Goal: Task Accomplishment & Management: Use online tool/utility

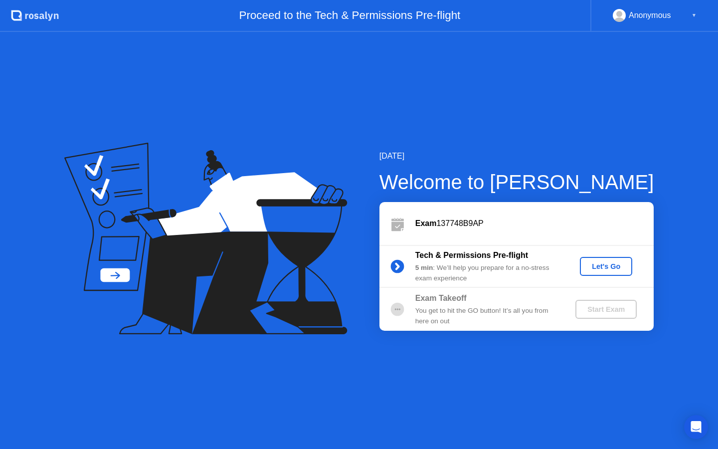
click at [592, 269] on div "Let's Go" at bounding box center [606, 266] width 44 height 8
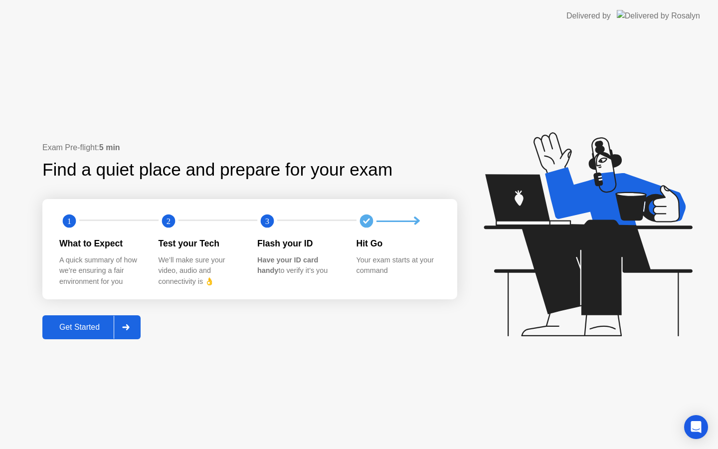
click at [89, 330] on div "Get Started" at bounding box center [79, 327] width 68 height 9
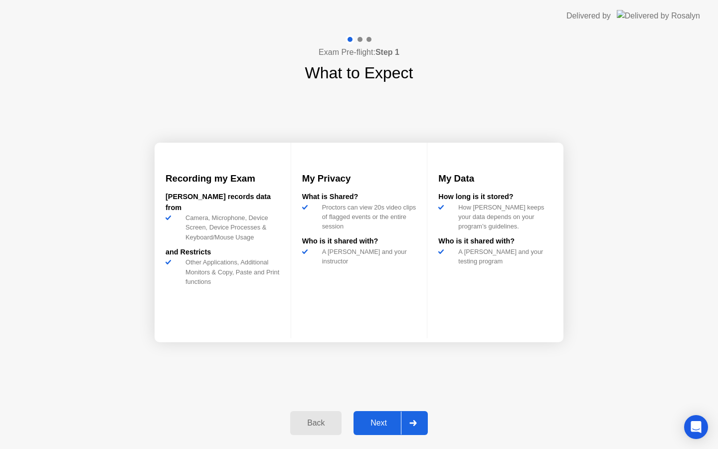
click at [390, 420] on div "Next" at bounding box center [379, 422] width 44 height 9
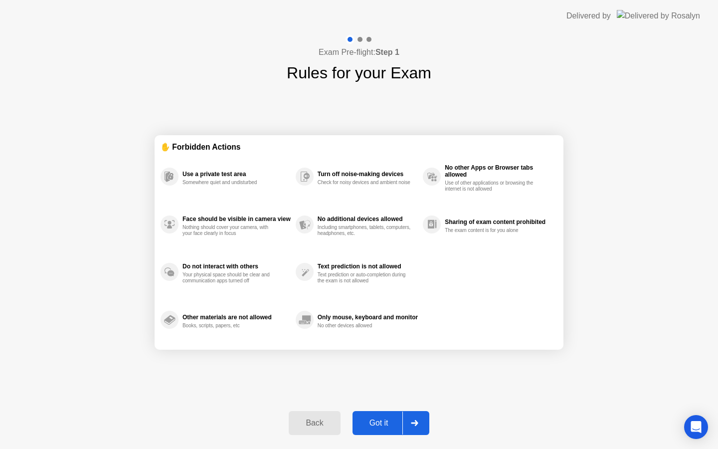
click at [390, 420] on div "Got it" at bounding box center [379, 422] width 47 height 9
select select "**********"
select select "*******"
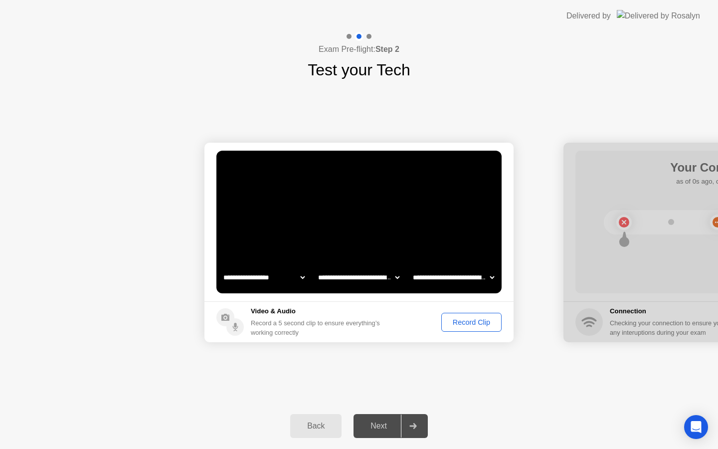
click at [476, 321] on div "Record Clip" at bounding box center [471, 322] width 53 height 8
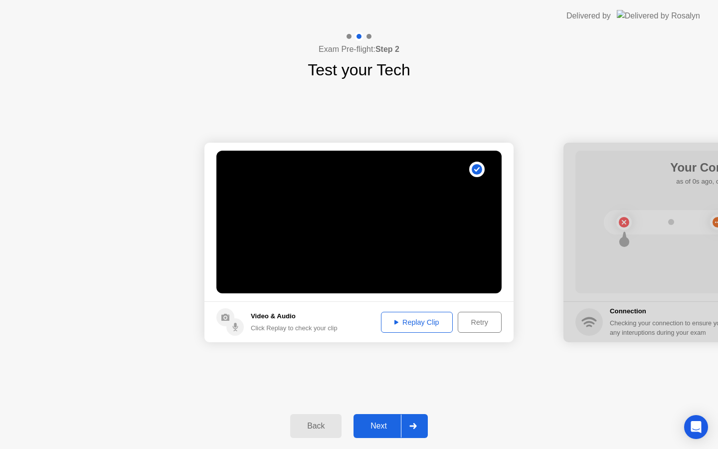
click at [478, 333] on footer "Video & Audio Click Replay to check your clip Replay Clip Retry" at bounding box center [358, 321] width 309 height 41
click at [480, 324] on div "Retry" at bounding box center [479, 322] width 37 height 8
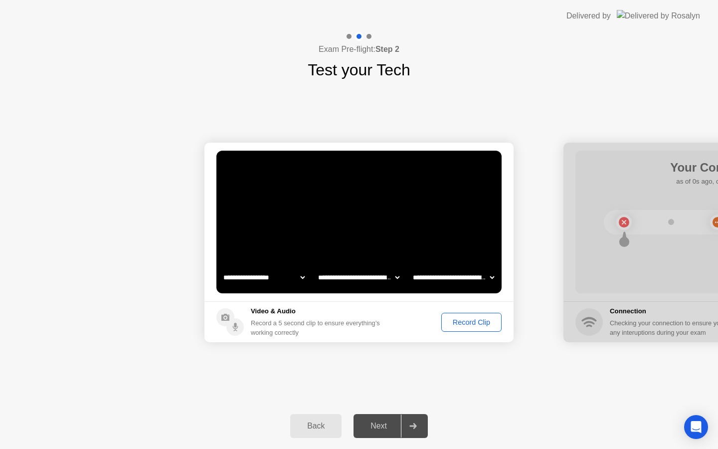
click at [456, 326] on div "Record Clip" at bounding box center [471, 322] width 53 height 8
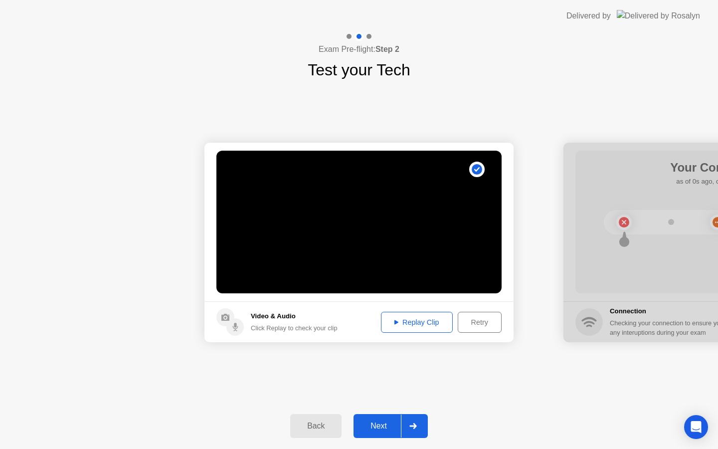
click at [369, 435] on button "Next" at bounding box center [391, 426] width 74 height 24
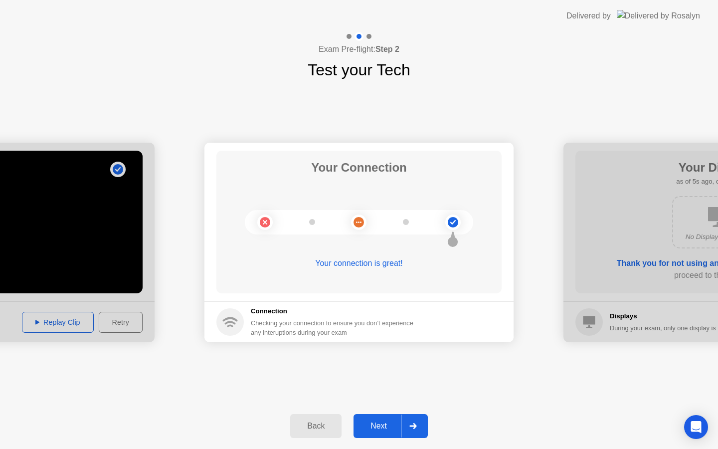
click at [385, 422] on div "Next" at bounding box center [379, 425] width 44 height 9
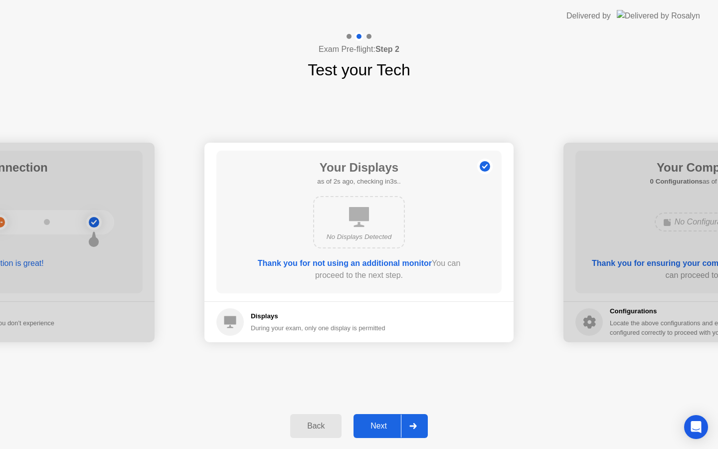
click at [385, 422] on div "Next" at bounding box center [379, 425] width 44 height 9
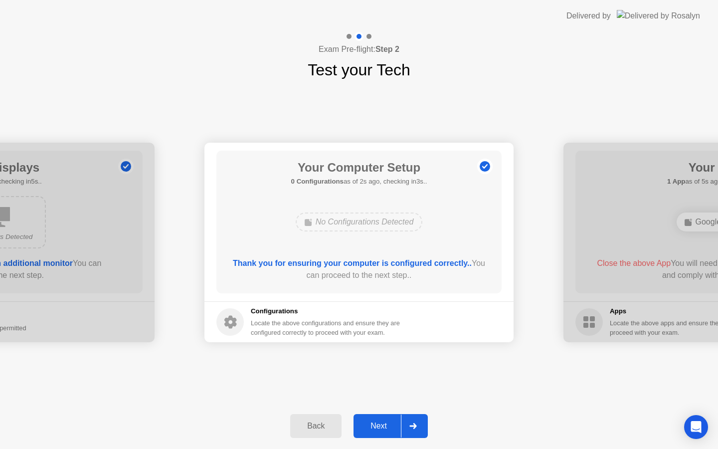
click at [386, 422] on div "Next" at bounding box center [379, 425] width 44 height 9
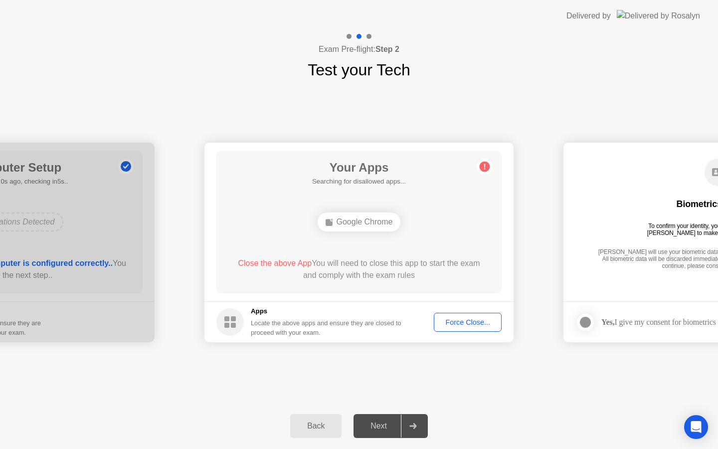
click at [473, 319] on div "Force Close..." at bounding box center [467, 322] width 61 height 8
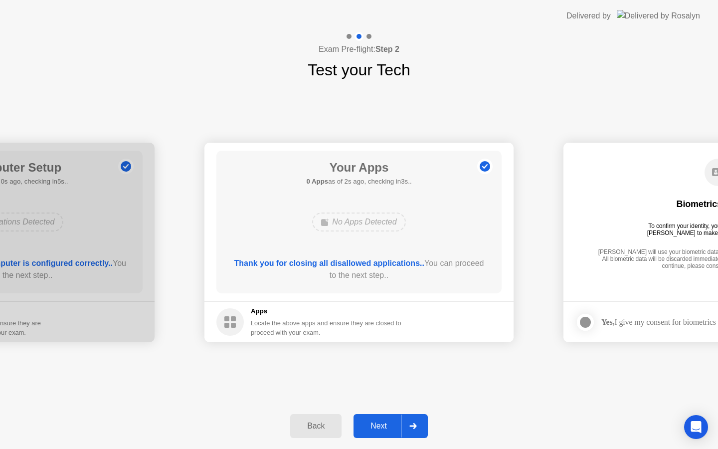
click at [369, 421] on div "Next" at bounding box center [379, 425] width 44 height 9
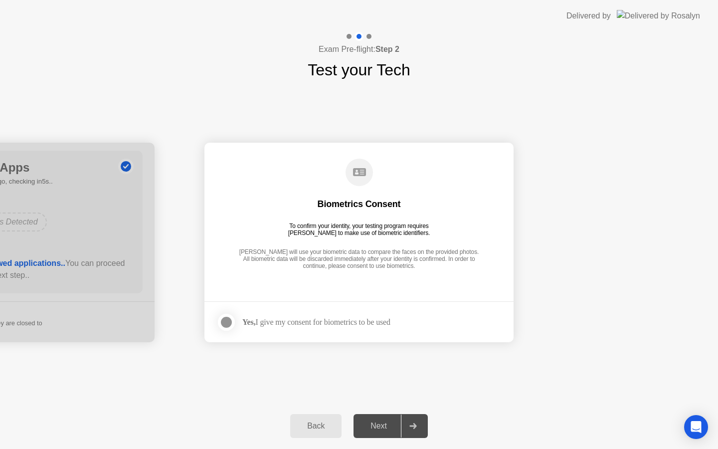
click at [266, 324] on div "Yes, I give my consent for biometrics to be used" at bounding box center [316, 321] width 148 height 9
click at [225, 320] on div at bounding box center [226, 322] width 12 height 12
click at [231, 322] on div at bounding box center [226, 322] width 12 height 12
click at [311, 323] on div "Yes, I give my consent for biometrics to be used" at bounding box center [316, 321] width 148 height 9
click at [227, 323] on div at bounding box center [226, 322] width 12 height 12
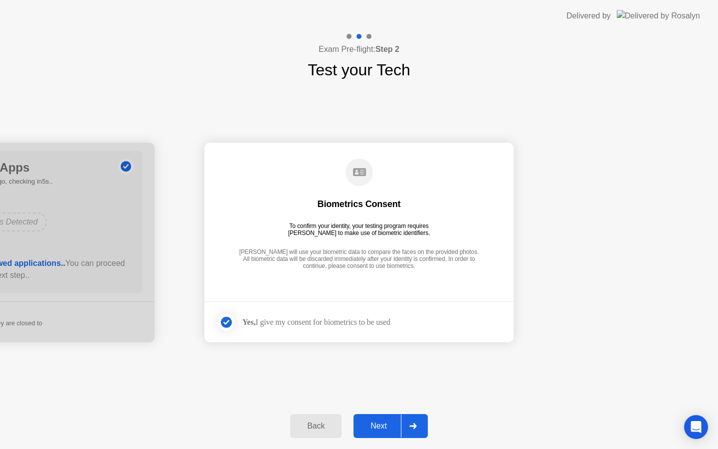
click at [374, 416] on button "Next" at bounding box center [391, 426] width 74 height 24
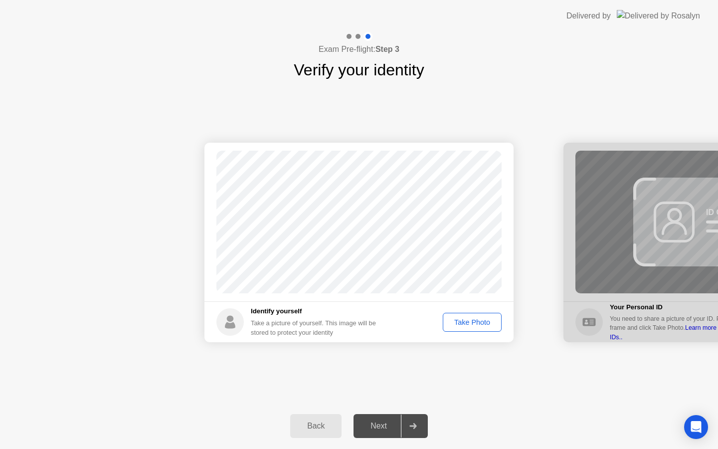
click at [480, 319] on div "Take Photo" at bounding box center [472, 322] width 52 height 8
click at [380, 419] on button "Next" at bounding box center [391, 426] width 74 height 24
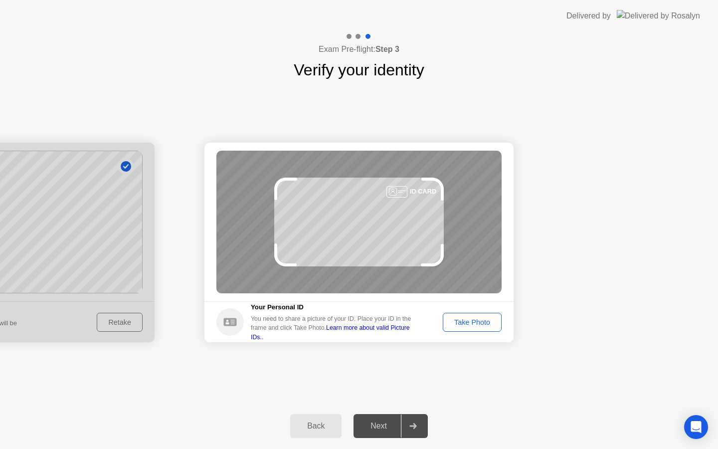
click at [476, 323] on div "Take Photo" at bounding box center [472, 322] width 52 height 8
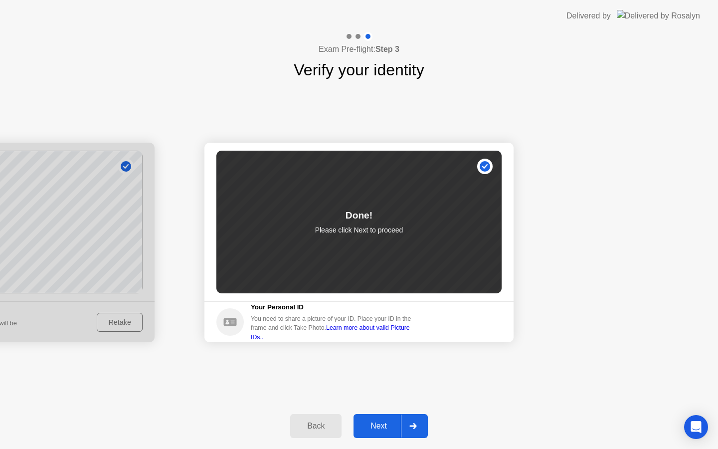
click at [391, 427] on div "Next" at bounding box center [379, 425] width 44 height 9
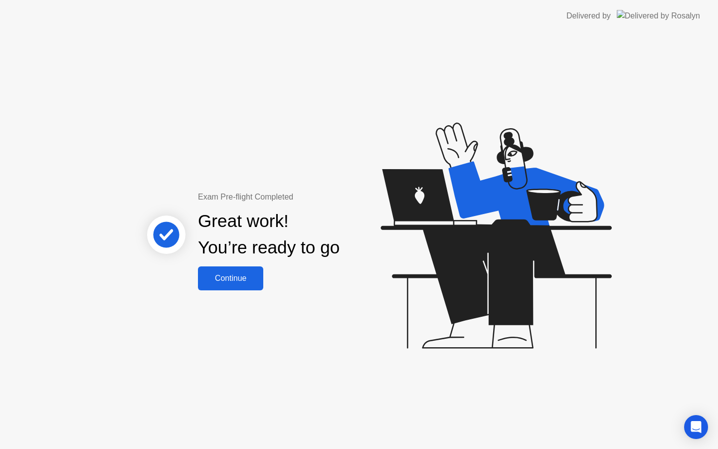
click at [242, 281] on div "Continue" at bounding box center [230, 278] width 59 height 9
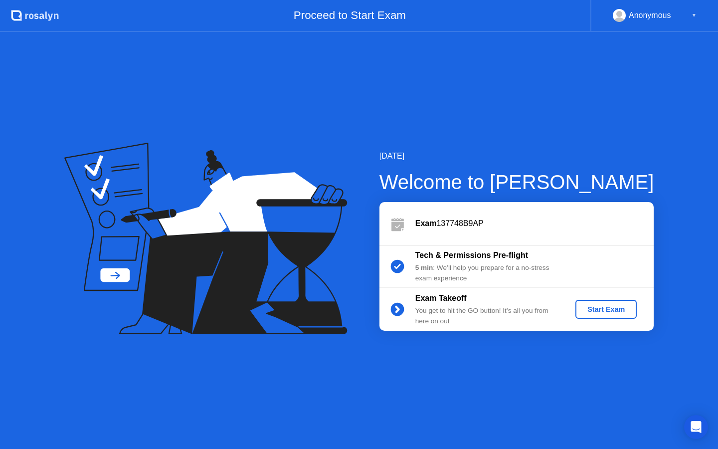
click at [590, 309] on div "Start Exam" at bounding box center [605, 309] width 53 height 8
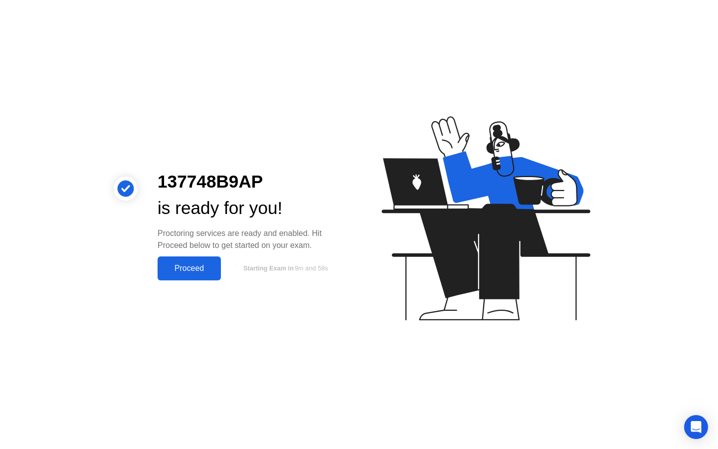
click at [190, 273] on div "Proceed" at bounding box center [189, 268] width 57 height 9
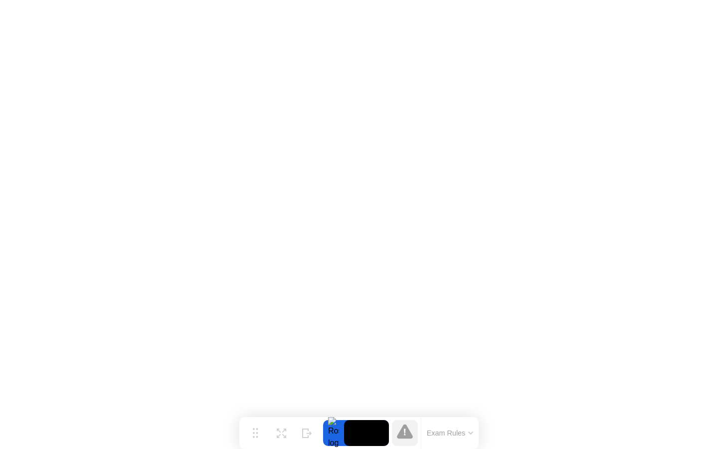
click at [449, 435] on button "Exam Rules" at bounding box center [450, 432] width 53 height 9
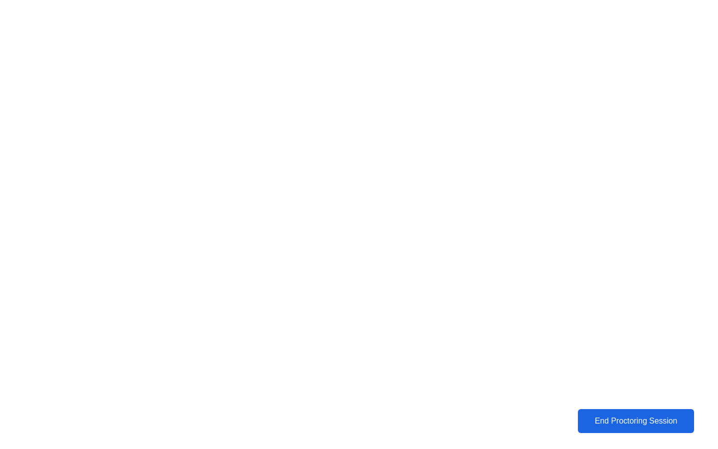
click at [608, 419] on div "End Proctoring Session" at bounding box center [635, 420] width 113 height 9
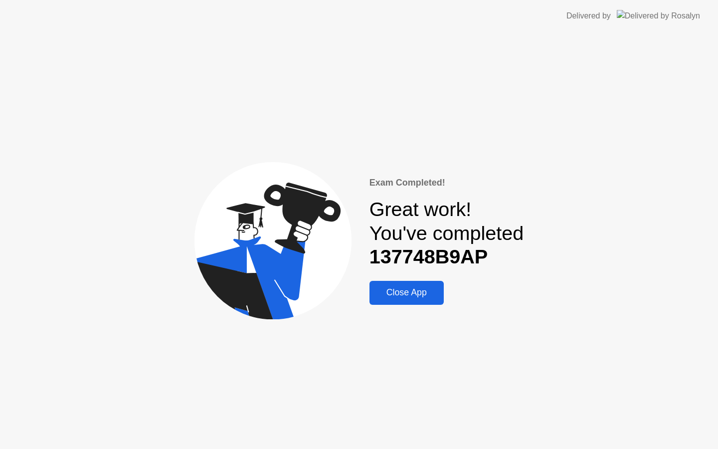
click at [387, 219] on div "Great work! You've completed 137748B9AP" at bounding box center [446, 232] width 155 height 71
click at [412, 300] on button "Close App" at bounding box center [406, 293] width 74 height 24
